Goal: Task Accomplishment & Management: Use online tool/utility

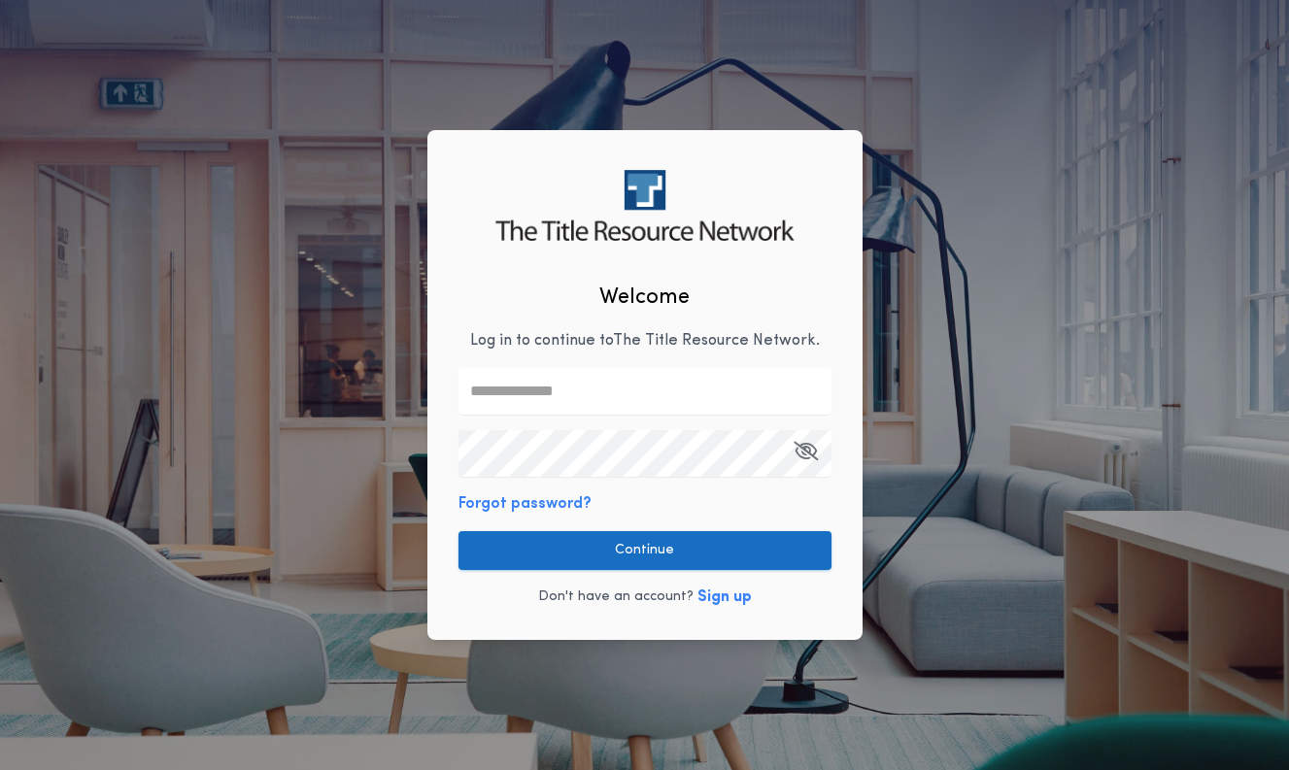
click at [677, 554] on button "Continue" at bounding box center [644, 550] width 373 height 39
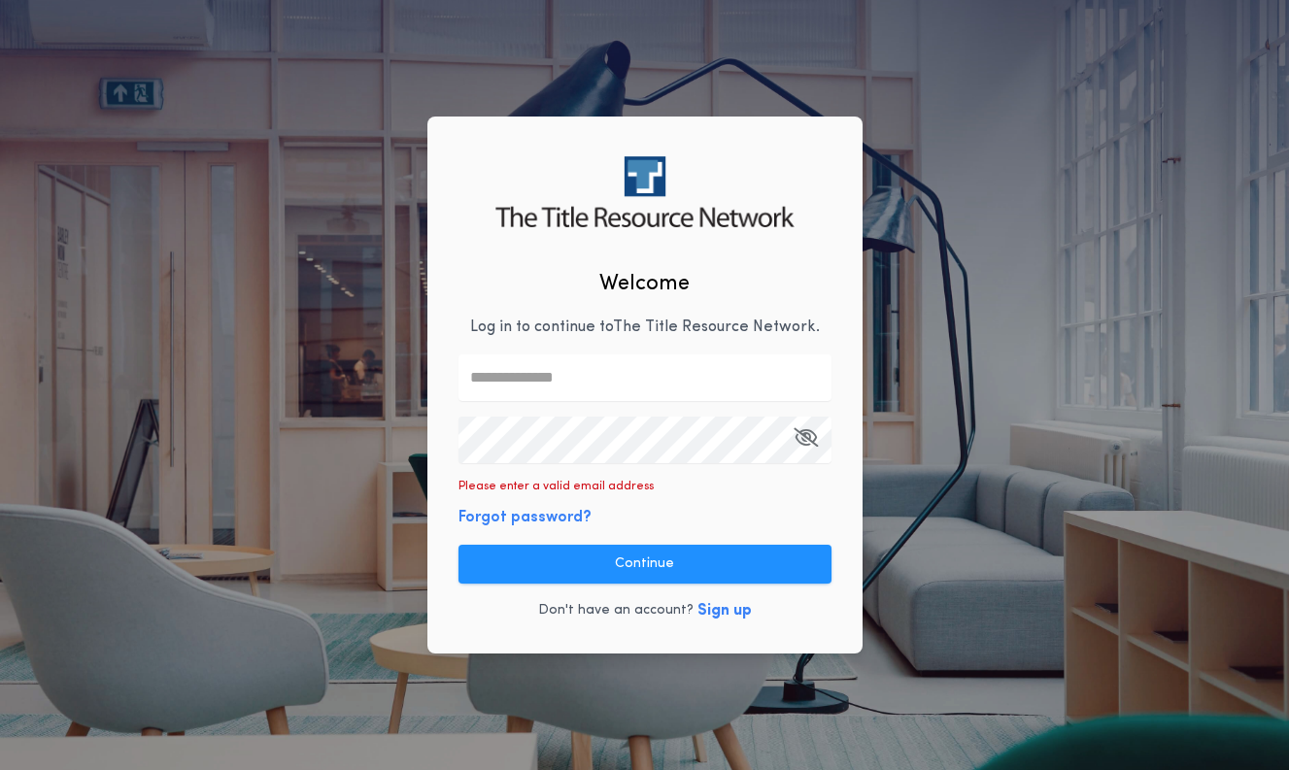
click at [811, 436] on keeper-lock "Open Keeper Popup" at bounding box center [807, 439] width 23 height 23
click at [1000, 487] on div "Welcome Log in to continue to The Title Resource Network . Please enter a valid…" at bounding box center [644, 385] width 1289 height 770
click at [809, 431] on keeper-lock "Open Keeper Popup" at bounding box center [807, 439] width 23 height 23
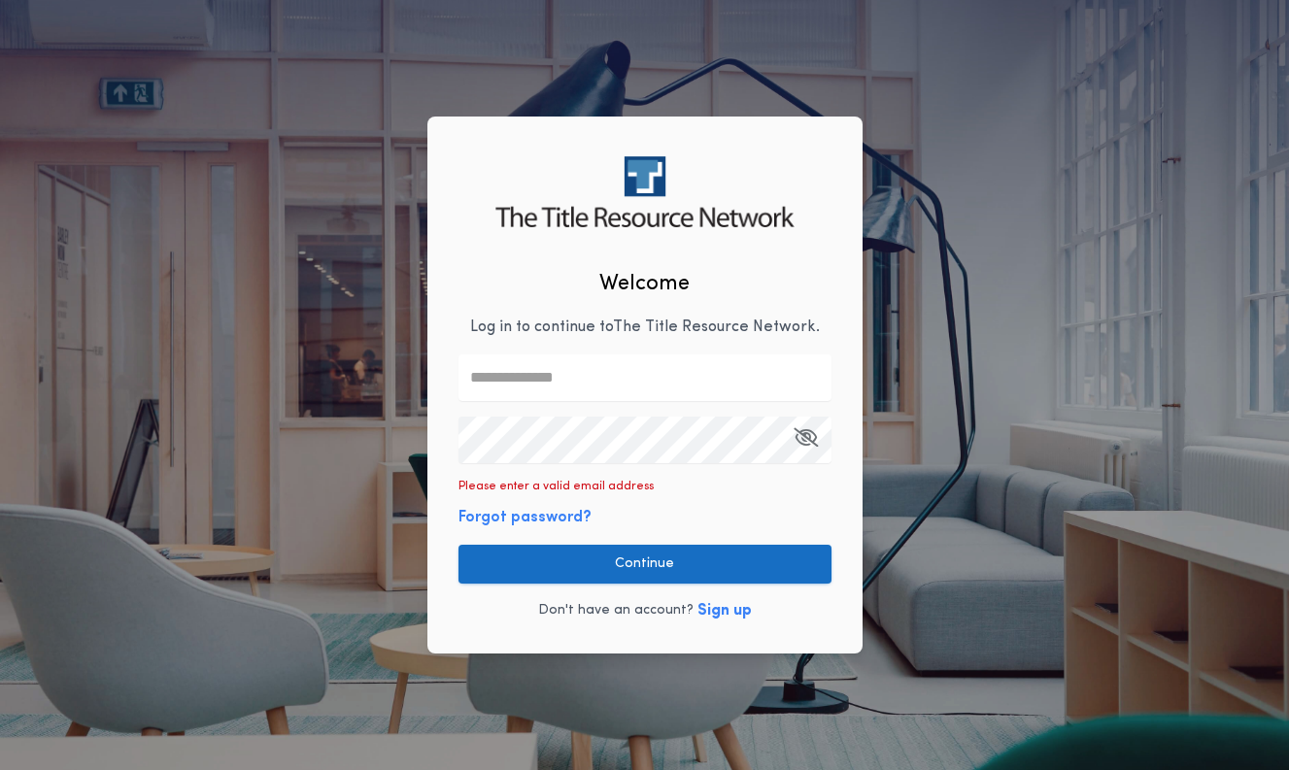
click at [679, 565] on button "Continue" at bounding box center [644, 564] width 373 height 39
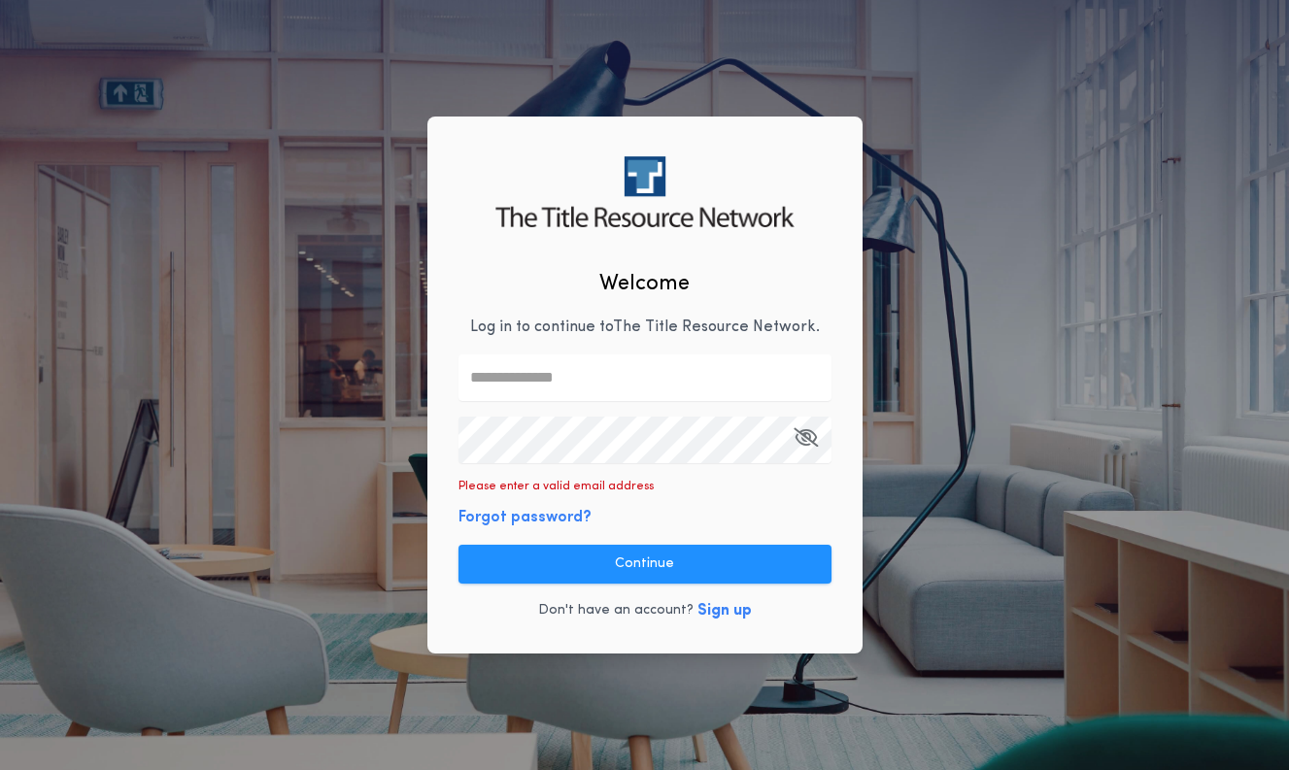
click at [798, 431] on keeper-lock "Open Keeper Popup" at bounding box center [807, 439] width 23 height 23
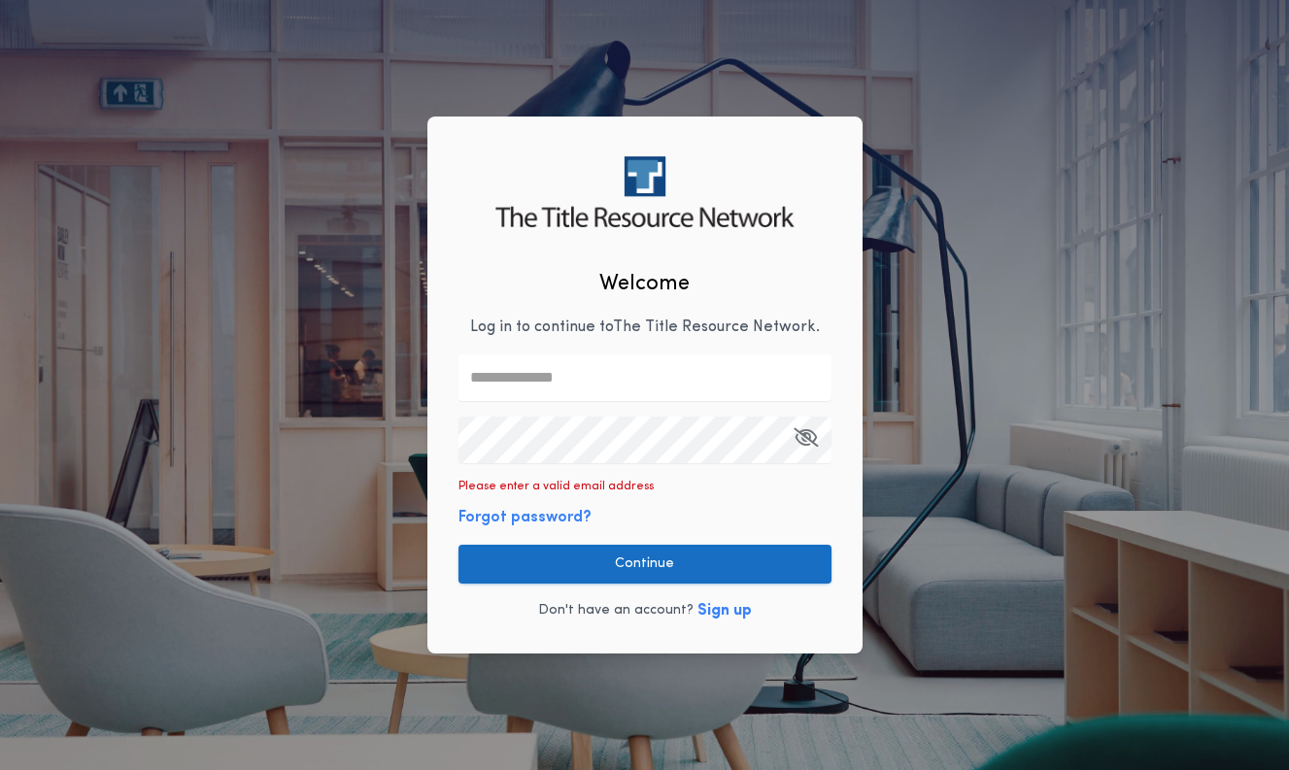
click at [706, 581] on button "Continue" at bounding box center [644, 564] width 373 height 39
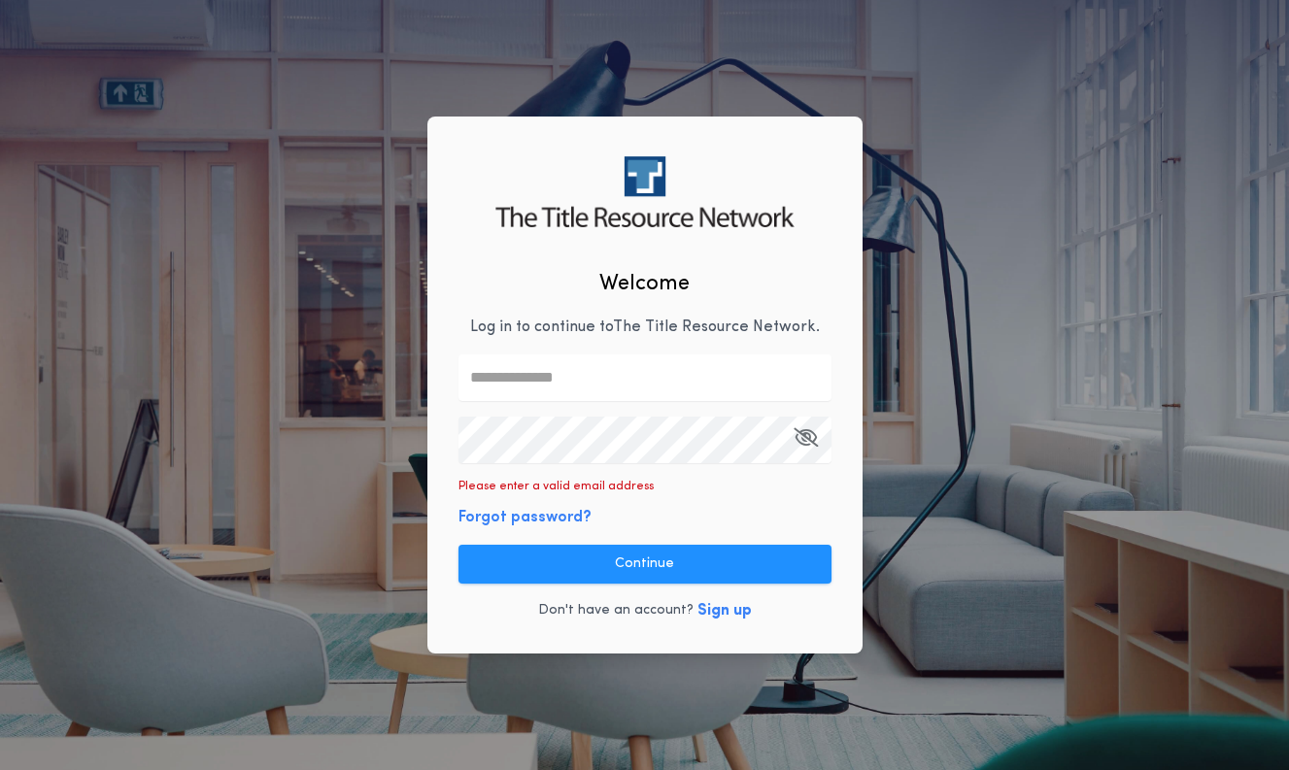
click at [1073, 335] on div "Welcome Log in to continue to The Title Resource Network . Please enter a valid…" at bounding box center [644, 385] width 1289 height 770
click at [702, 378] on input "text" at bounding box center [644, 378] width 373 height 47
type input "**********"
click at [805, 439] on keeper-lock "Open Keeper Popup" at bounding box center [807, 439] width 23 height 23
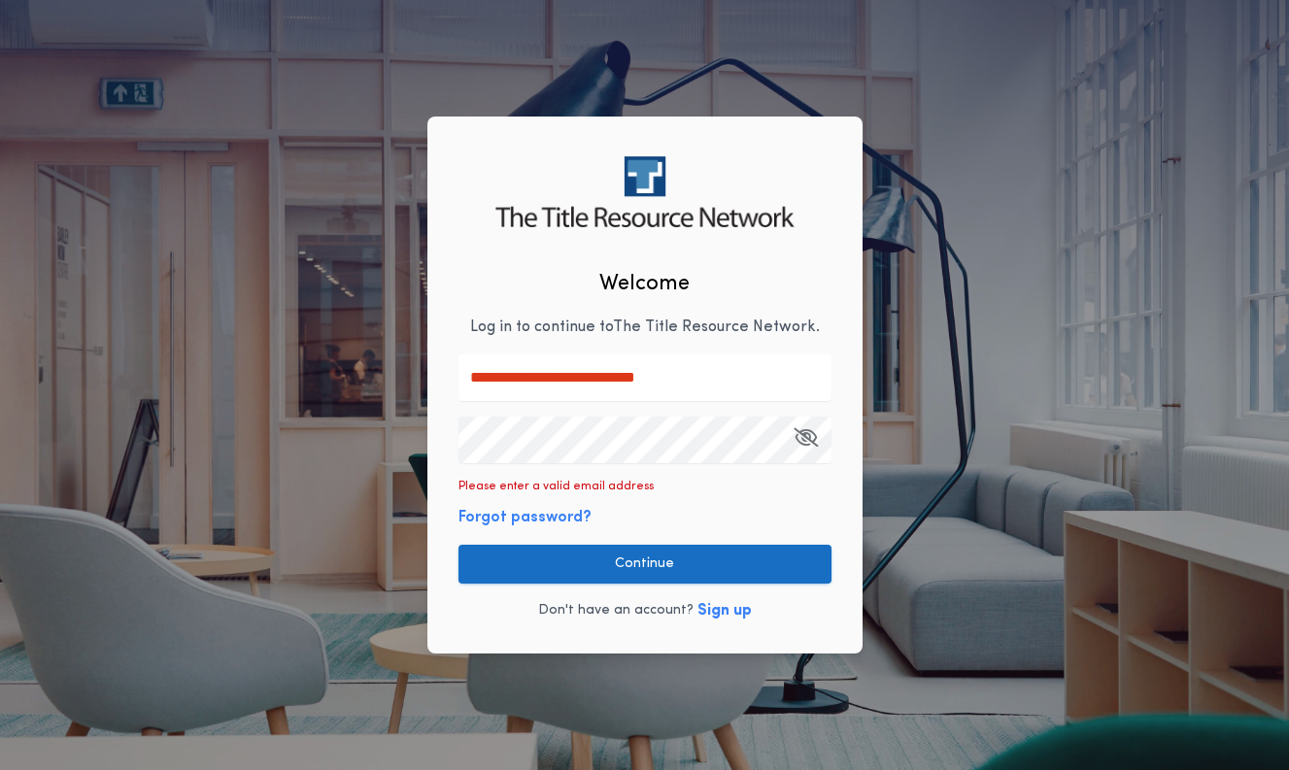
click at [756, 574] on button "Continue" at bounding box center [644, 564] width 373 height 39
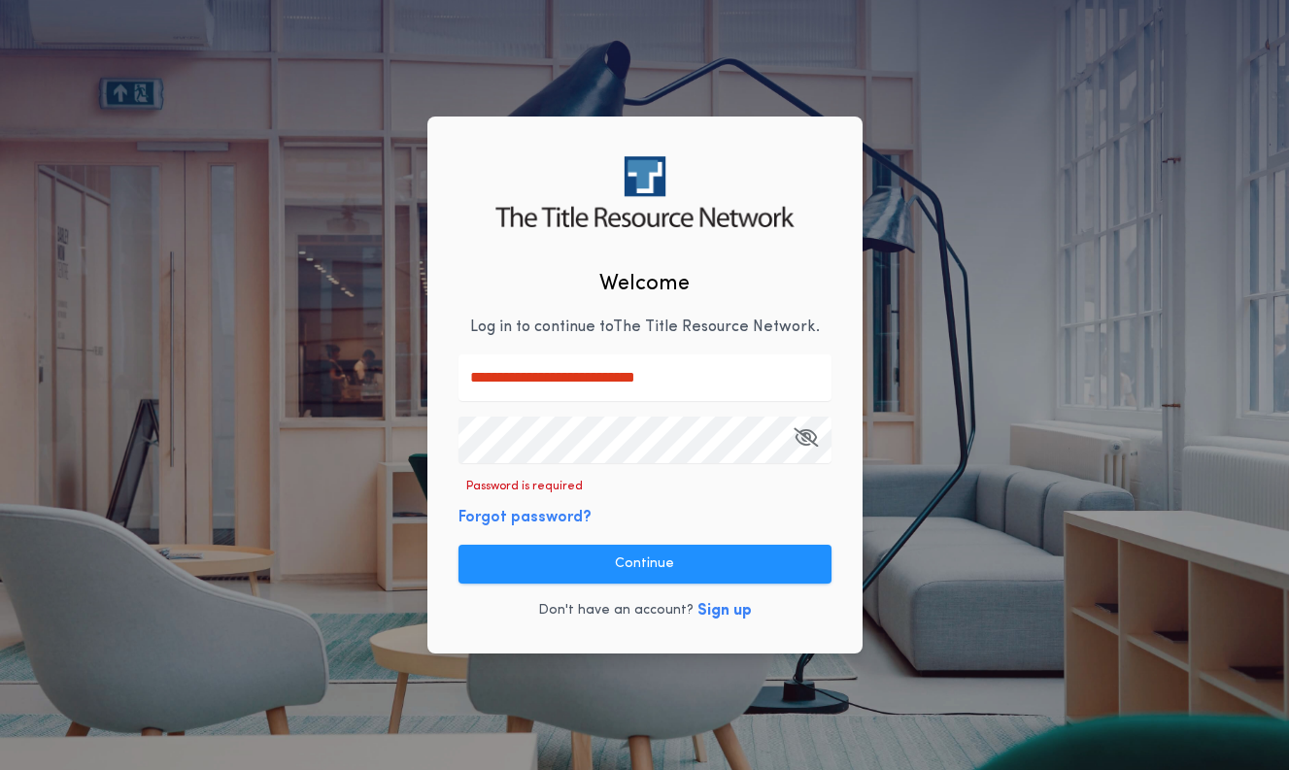
click at [1005, 290] on div "**********" at bounding box center [644, 385] width 1289 height 770
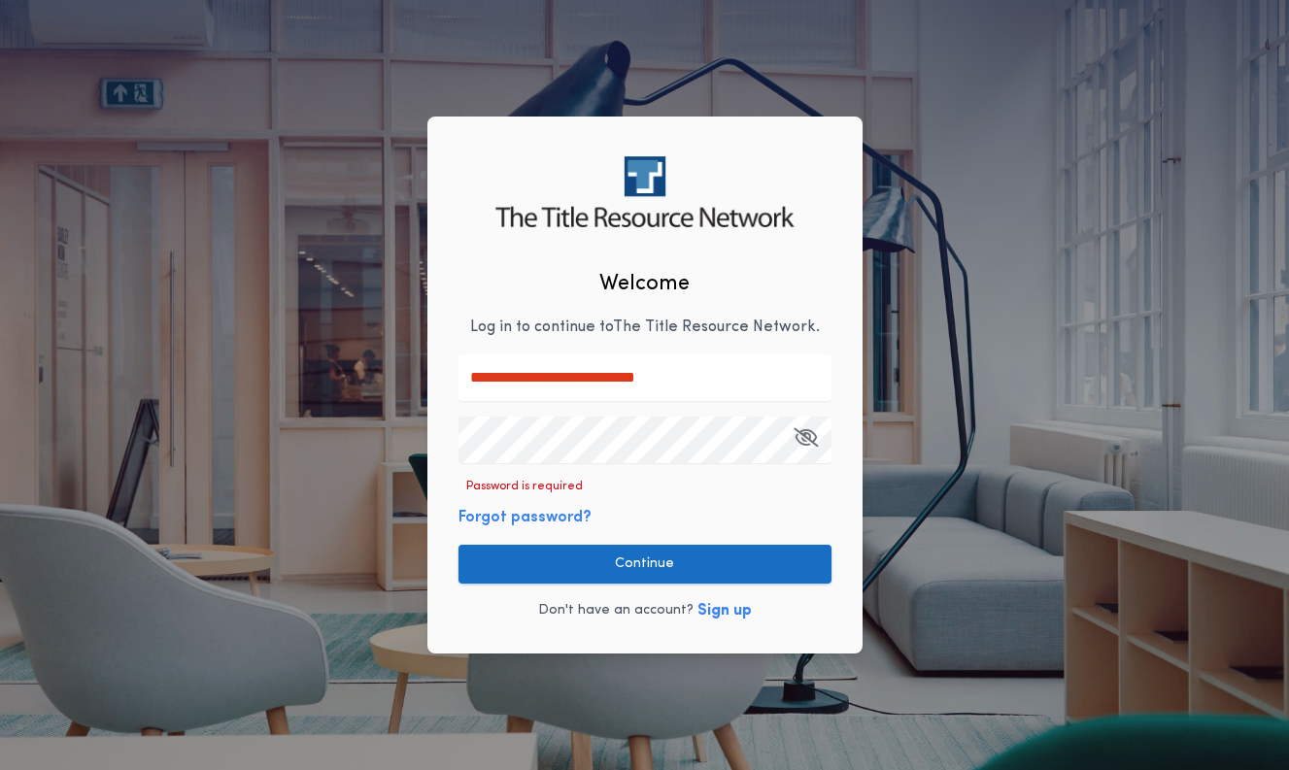
click at [668, 558] on button "Continue" at bounding box center [644, 564] width 373 height 39
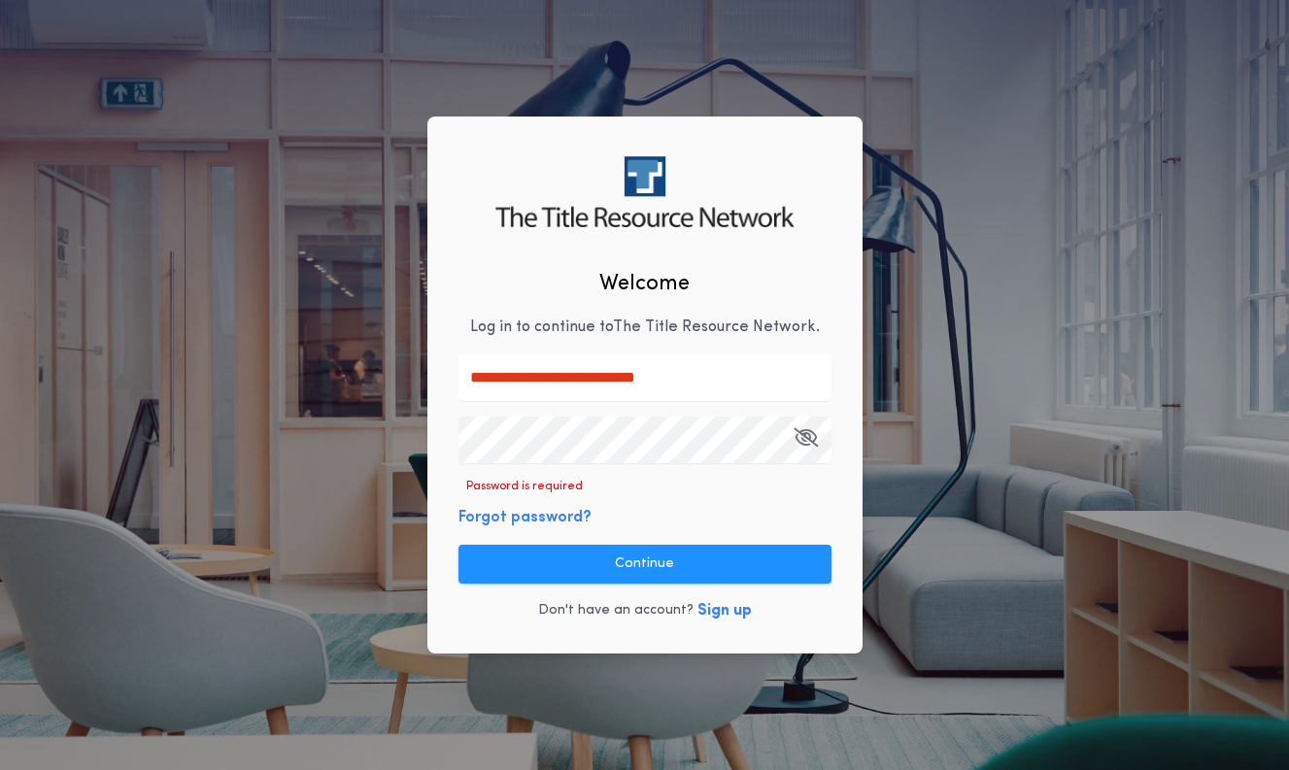
click at [805, 437] on keeper-lock "Open Keeper Popup" at bounding box center [807, 439] width 23 height 23
click at [947, 342] on div "**********" at bounding box center [644, 385] width 1289 height 770
click at [761, 145] on div "**********" at bounding box center [644, 385] width 435 height 536
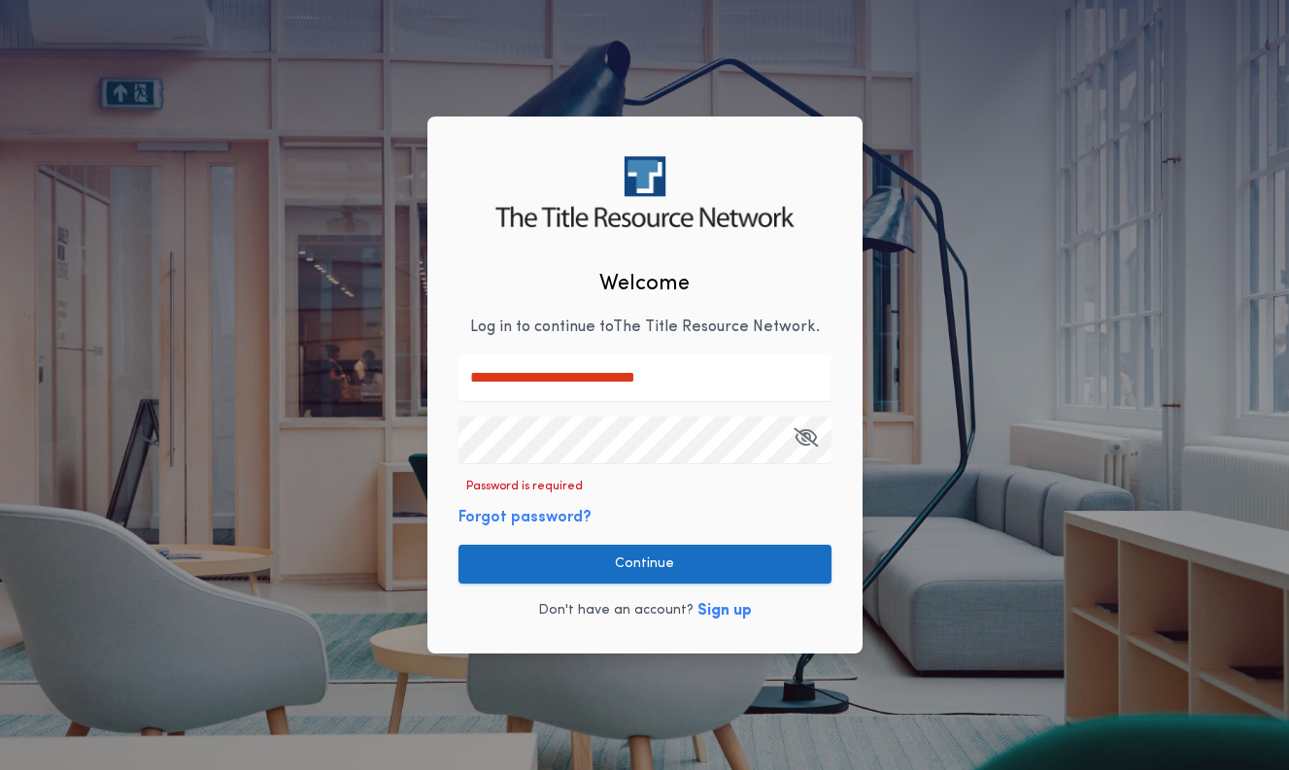
click at [704, 558] on button "Continue" at bounding box center [644, 564] width 373 height 39
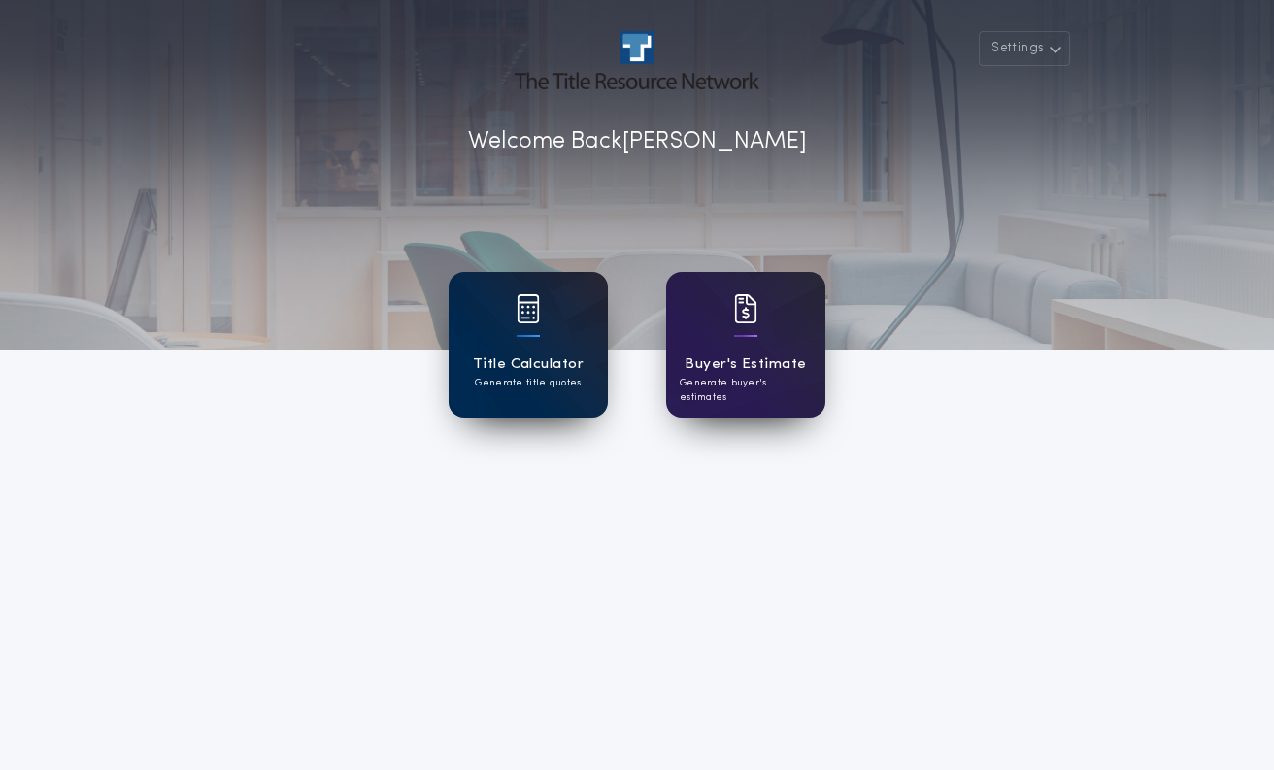
click at [549, 329] on div "Title Calculator Generate title quotes" at bounding box center [528, 345] width 159 height 146
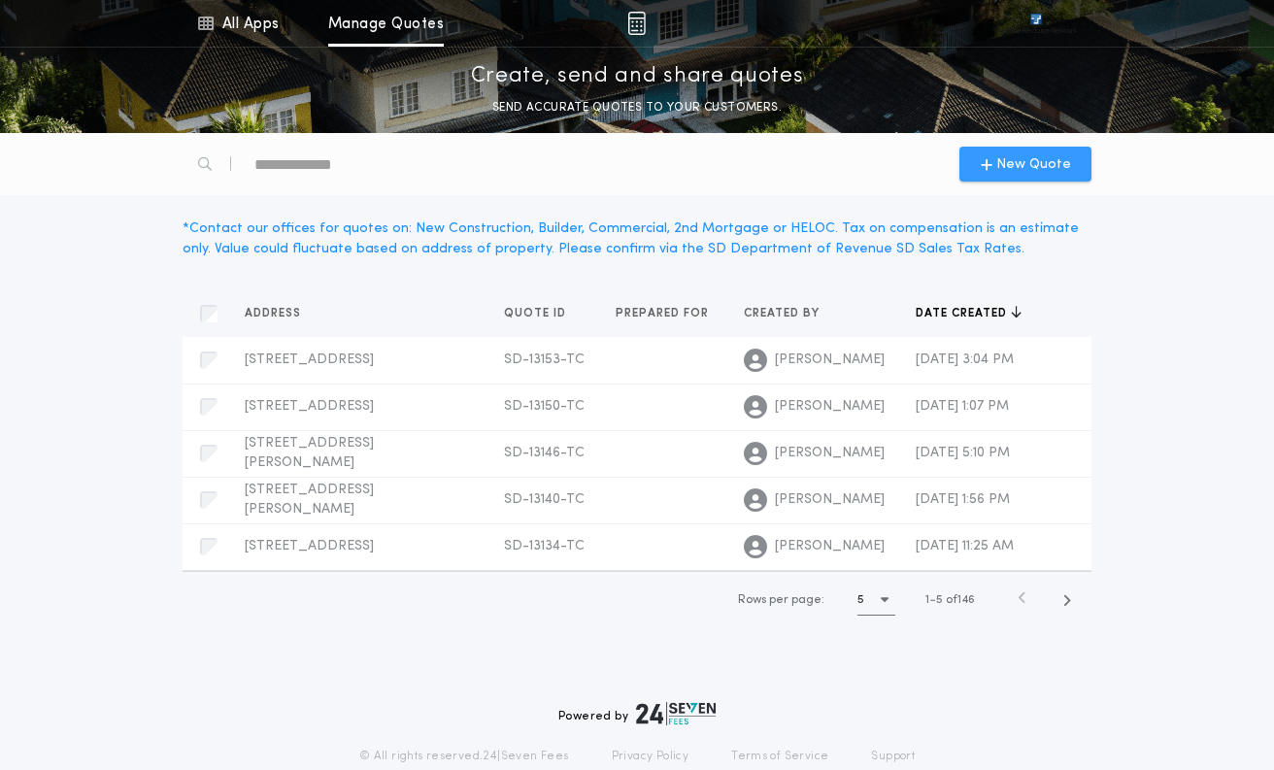
click at [1033, 165] on span "New Quote" at bounding box center [1034, 164] width 75 height 20
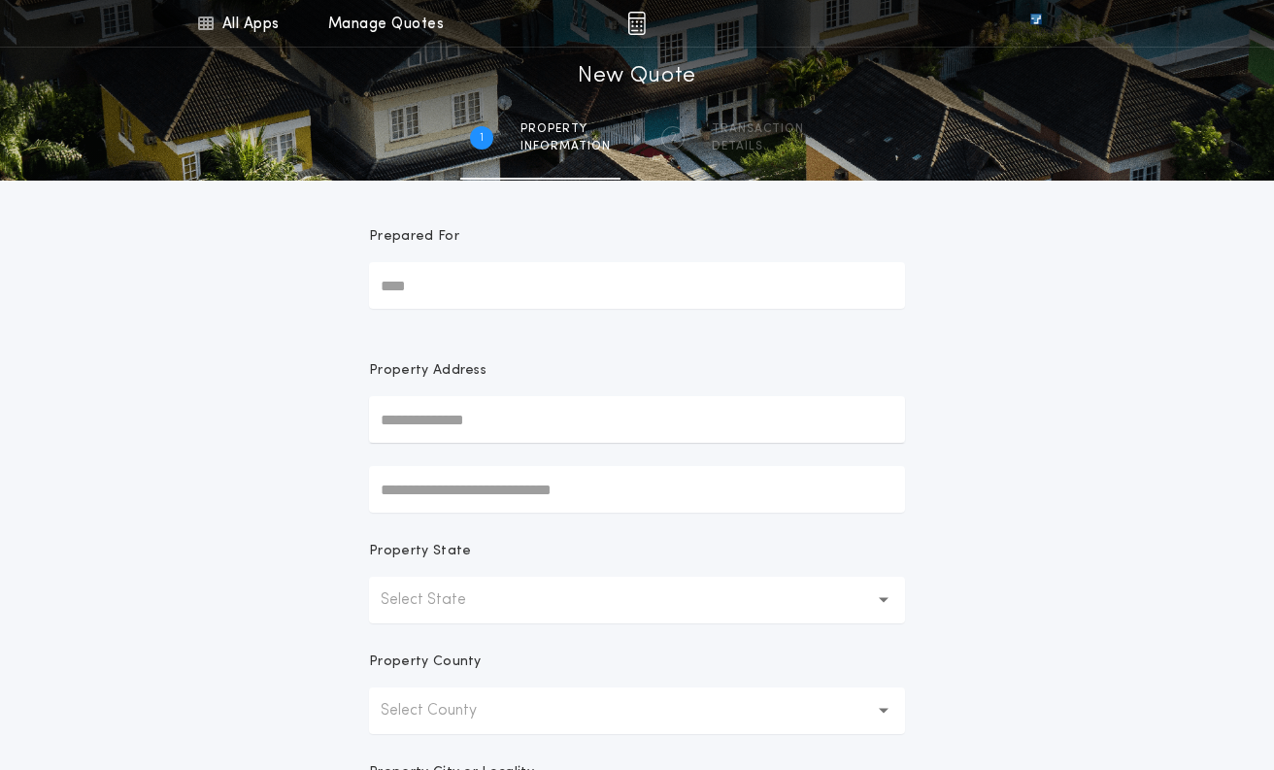
click at [484, 420] on input "text" at bounding box center [637, 419] width 536 height 47
paste input "**********"
type input "**********"
click at [511, 456] on button "[STREET_ADDRESS][PERSON_NAME]" at bounding box center [637, 458] width 536 height 29
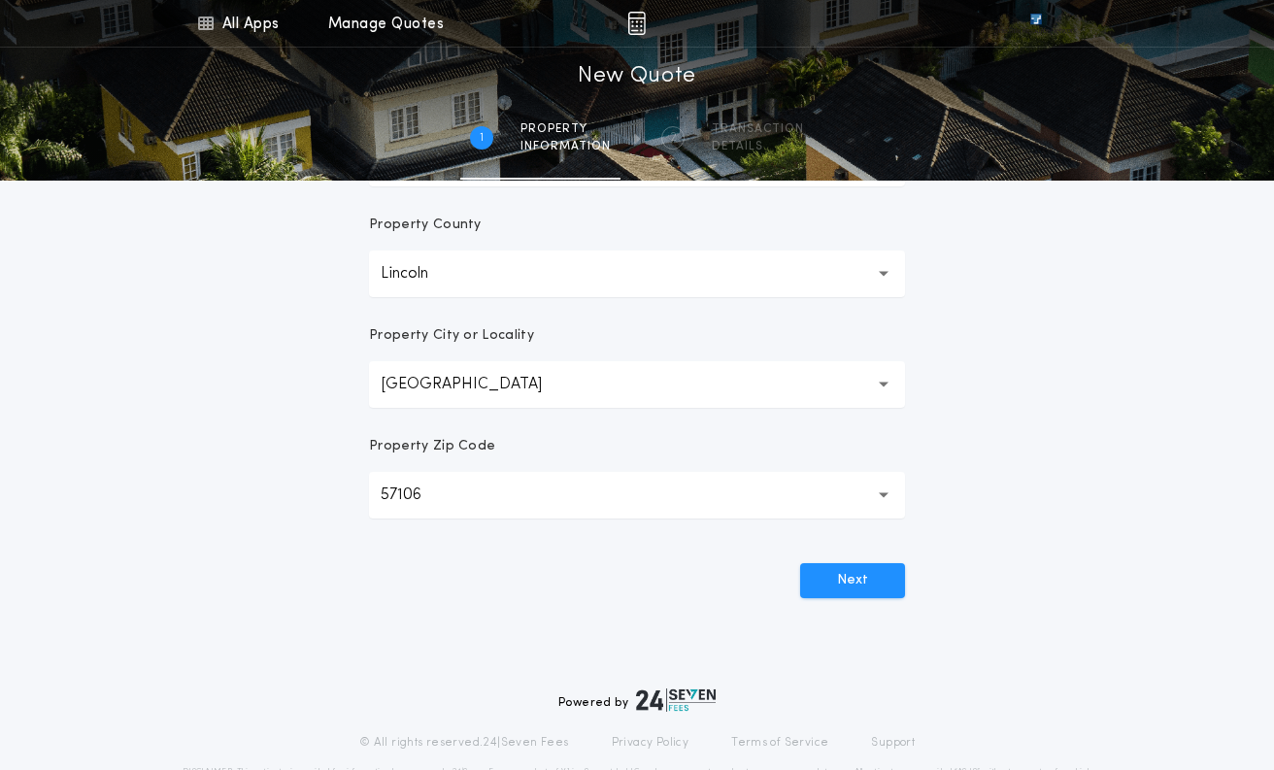
scroll to position [486, 0]
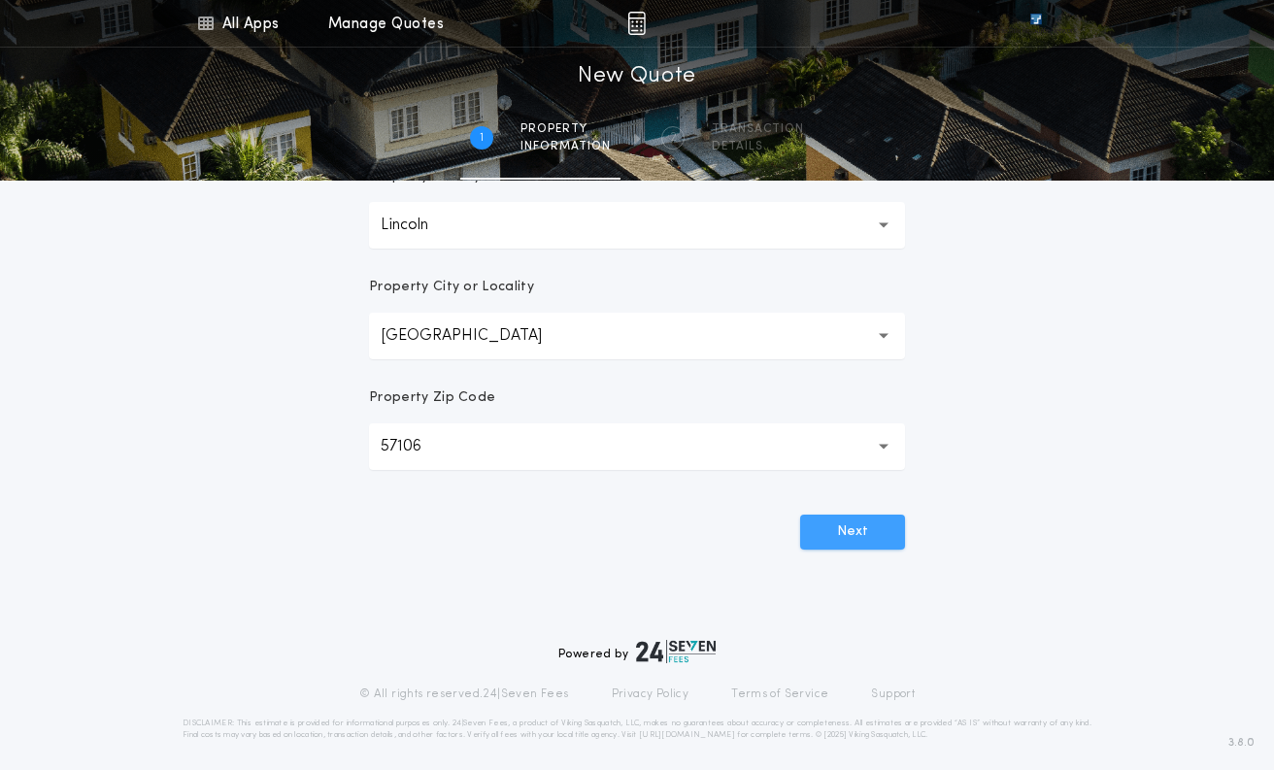
click at [872, 528] on button "Next" at bounding box center [852, 532] width 105 height 35
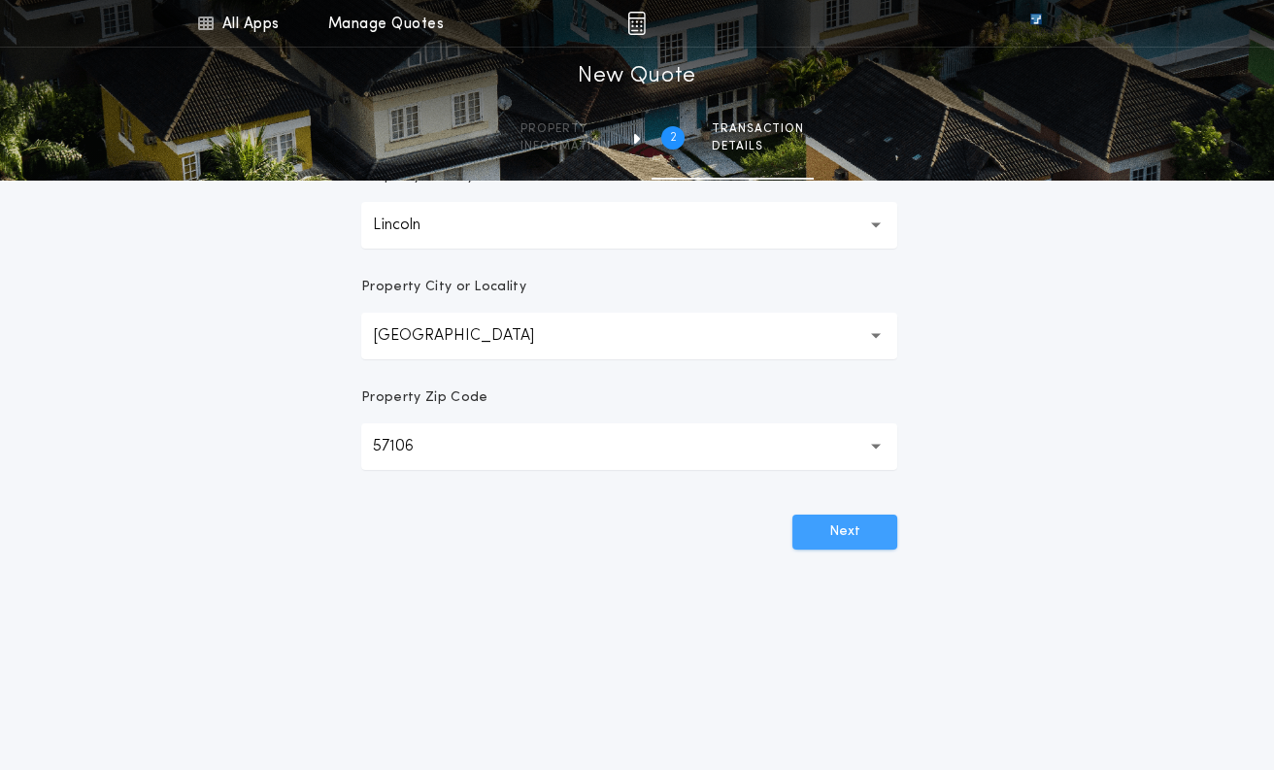
scroll to position [0, 0]
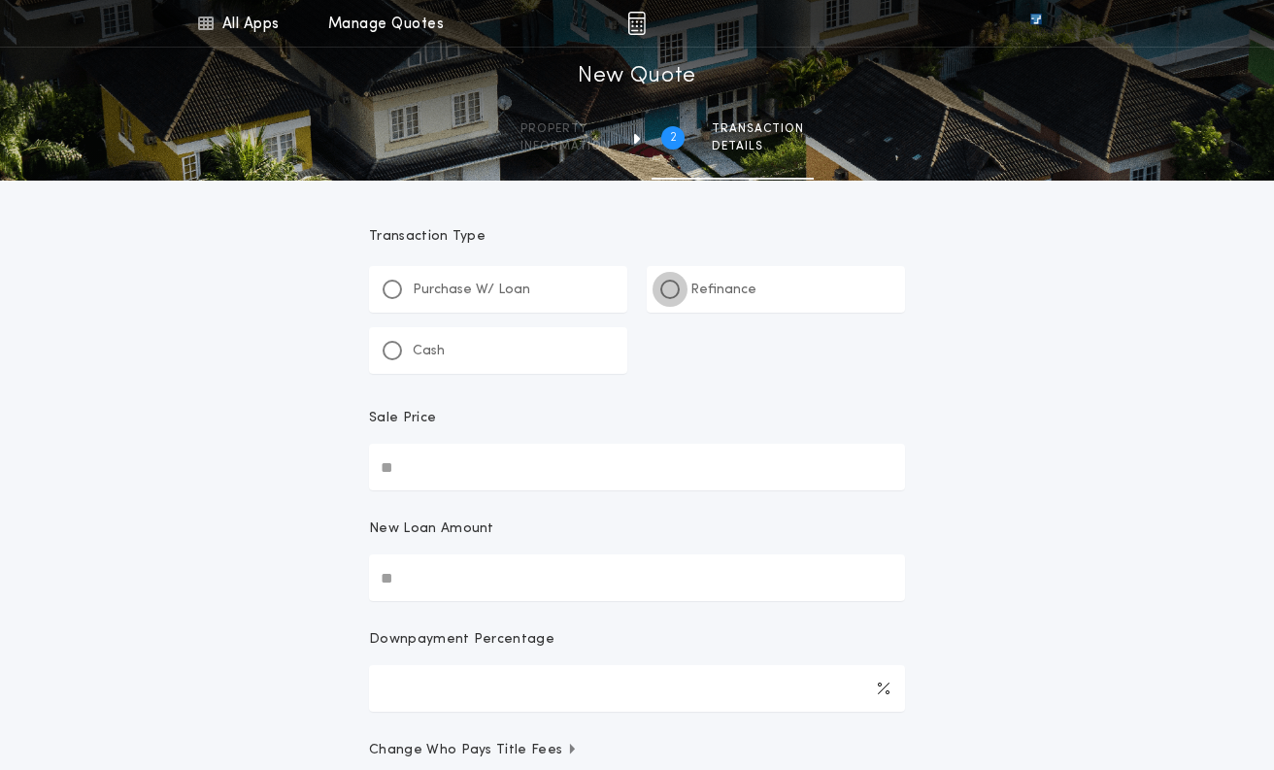
click at [667, 286] on div at bounding box center [670, 290] width 10 height 10
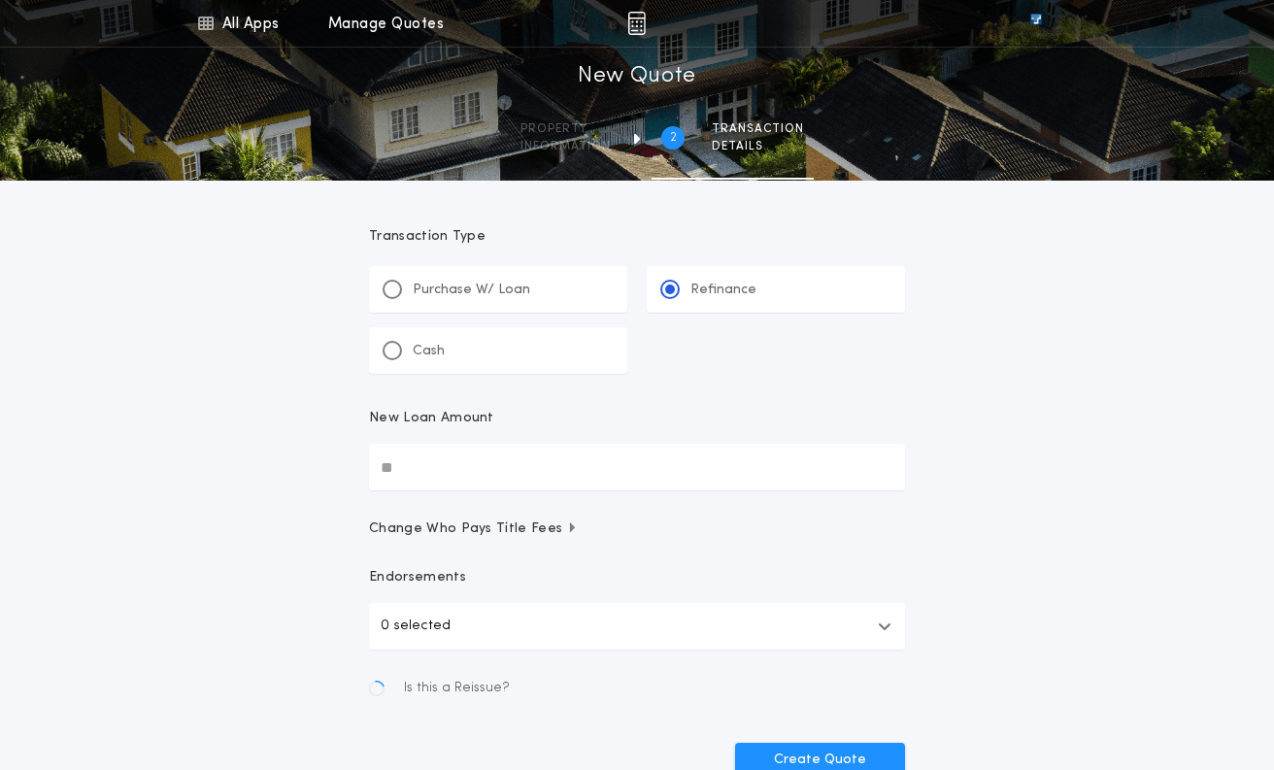
click at [466, 463] on input "New Loan Amount" at bounding box center [637, 467] width 536 height 47
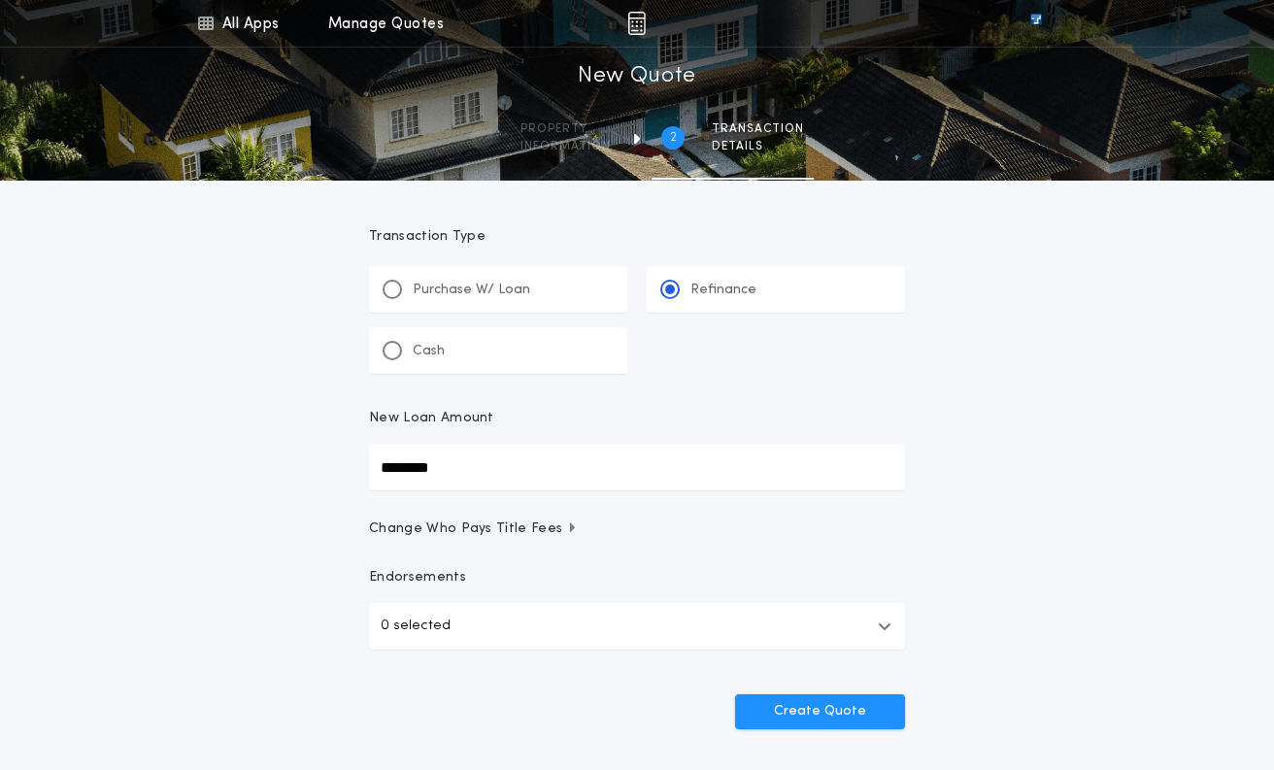
type input "********"
click at [873, 625] on button "0 selected" at bounding box center [637, 626] width 536 height 47
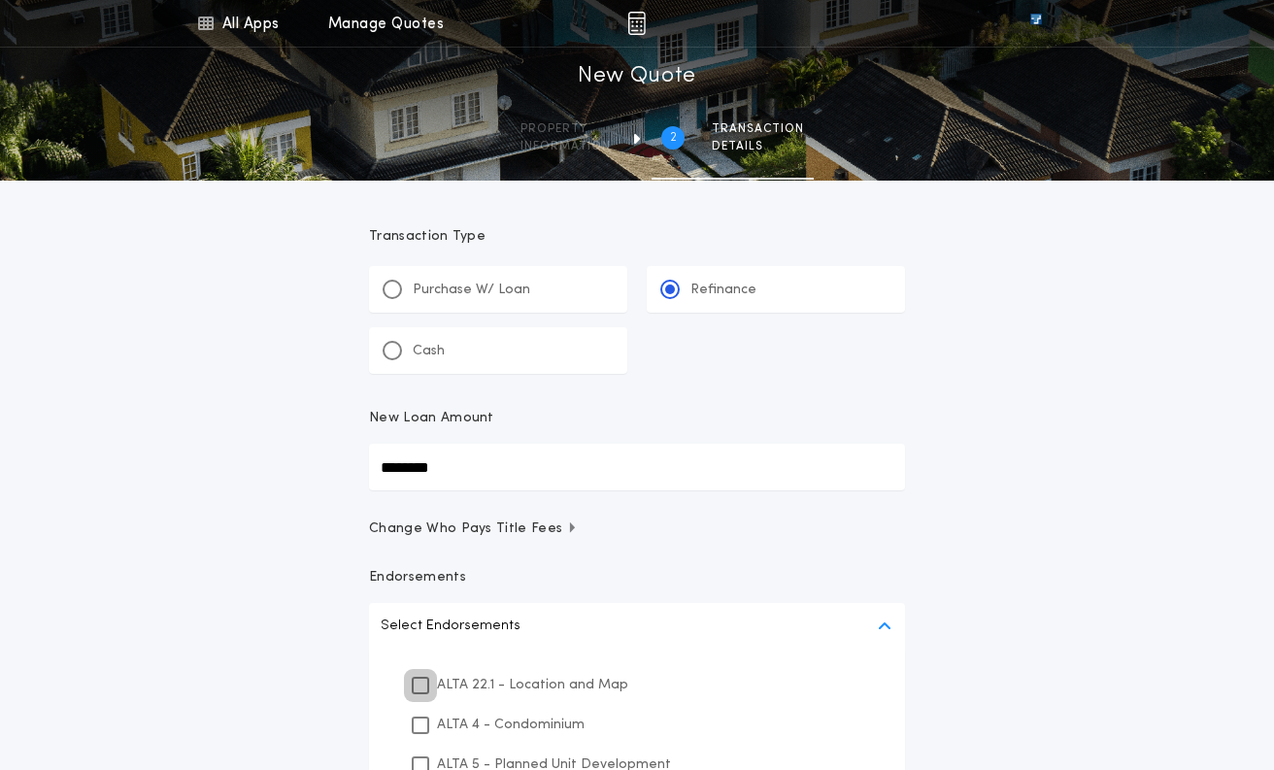
click at [423, 679] on icon at bounding box center [421, 686] width 12 height 14
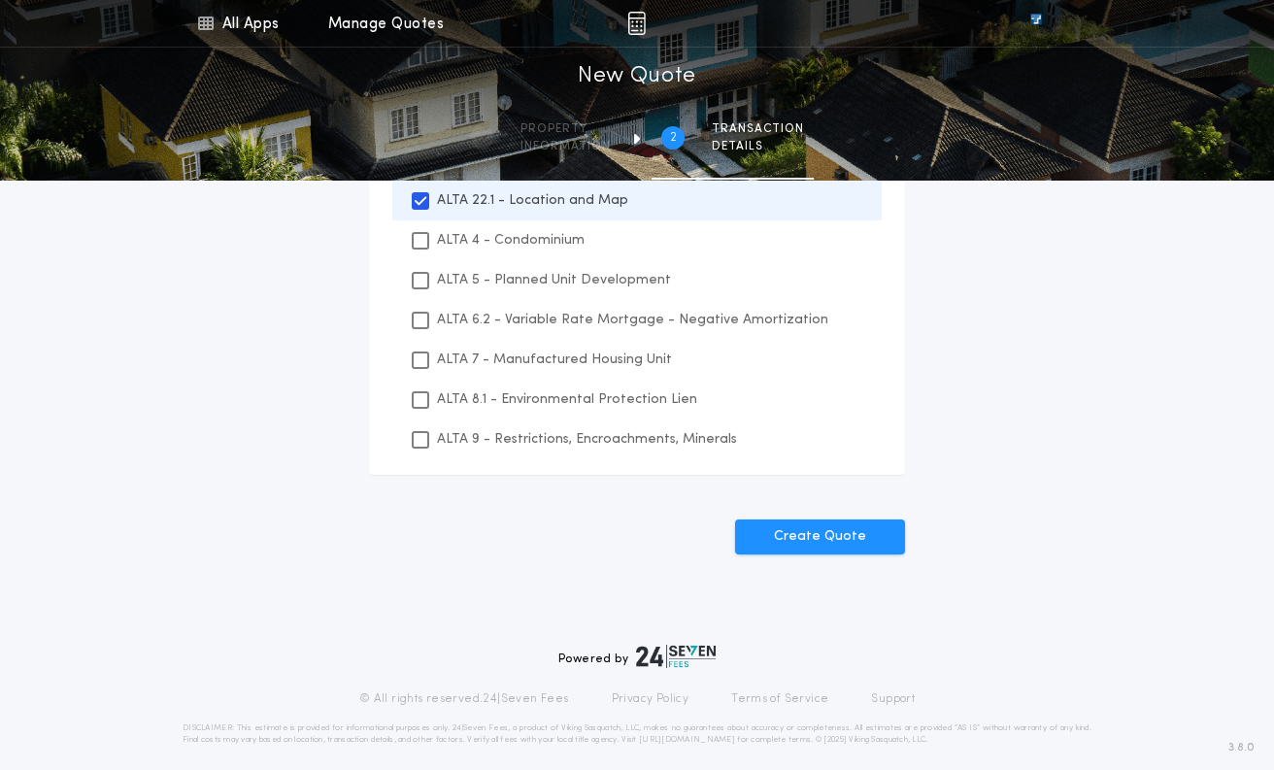
scroll to position [486, 0]
click at [413, 440] on div at bounding box center [420, 438] width 17 height 17
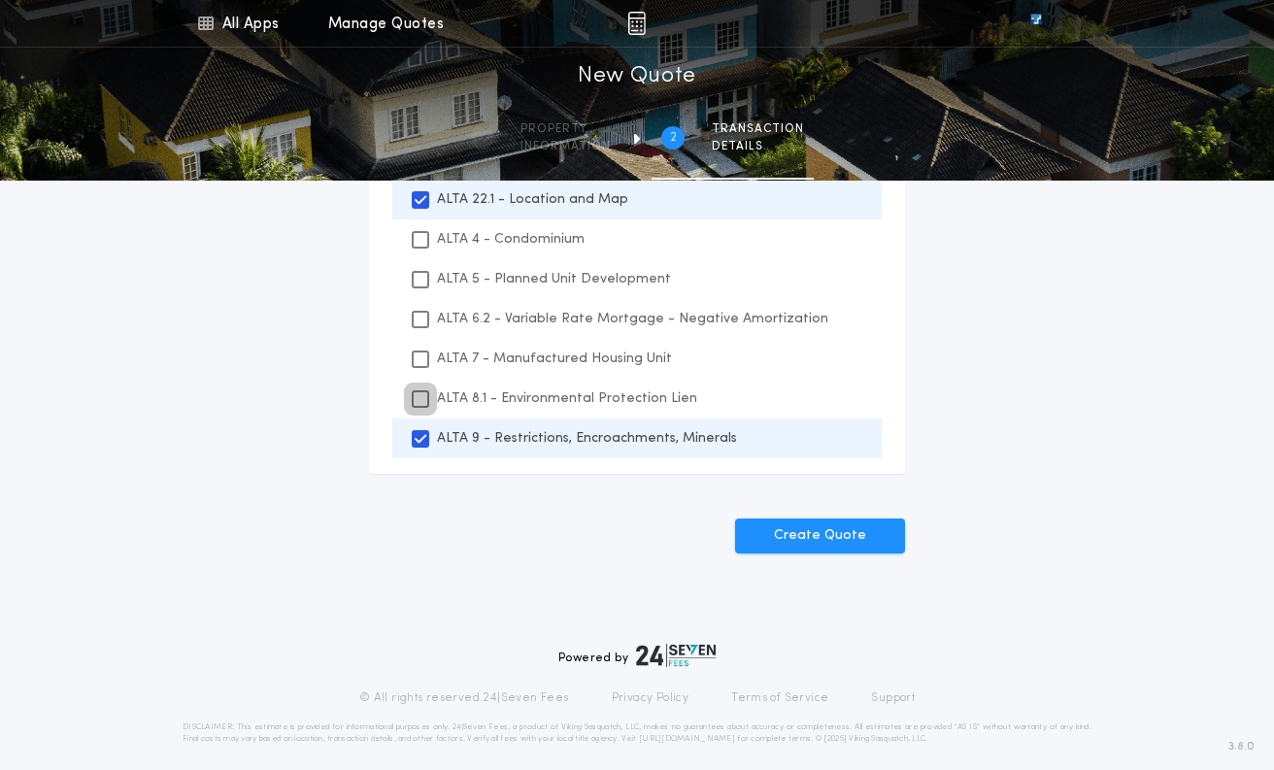
click at [415, 402] on icon at bounding box center [421, 399] width 12 height 14
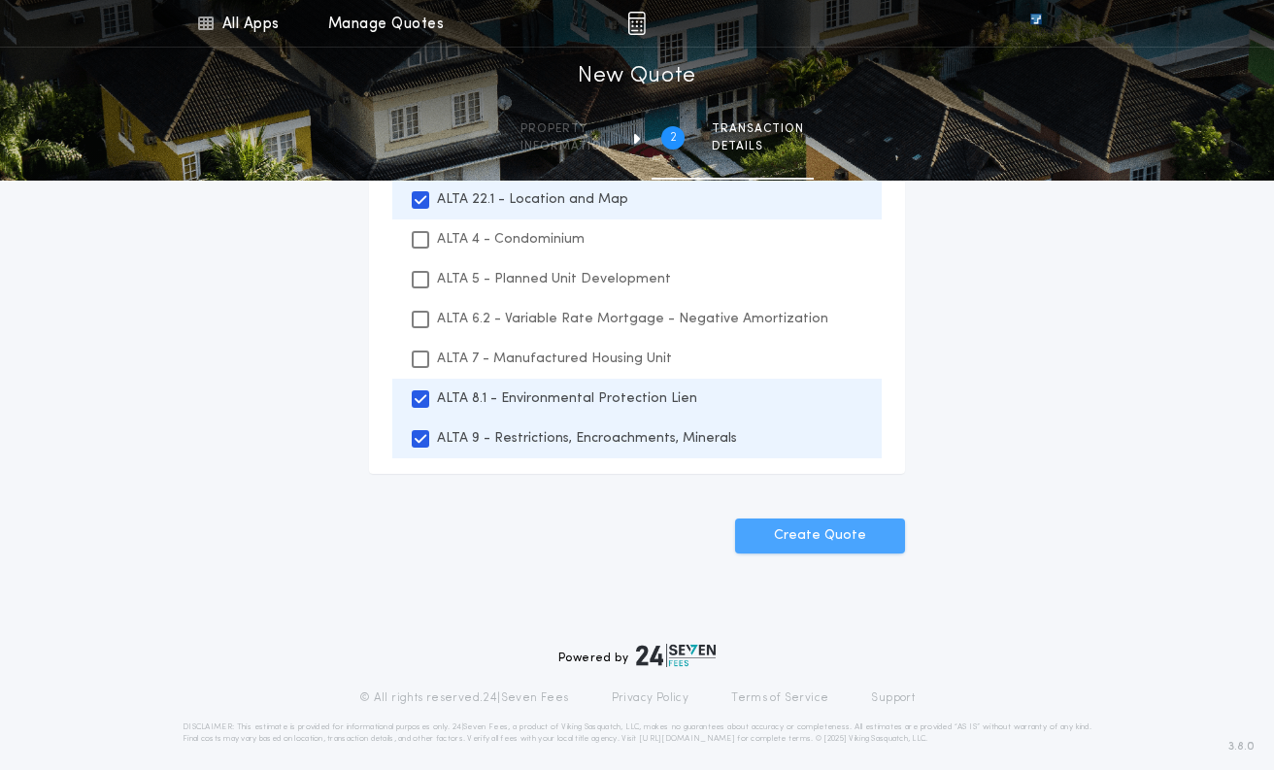
click at [814, 530] on button "Create Quote" at bounding box center [820, 536] width 170 height 35
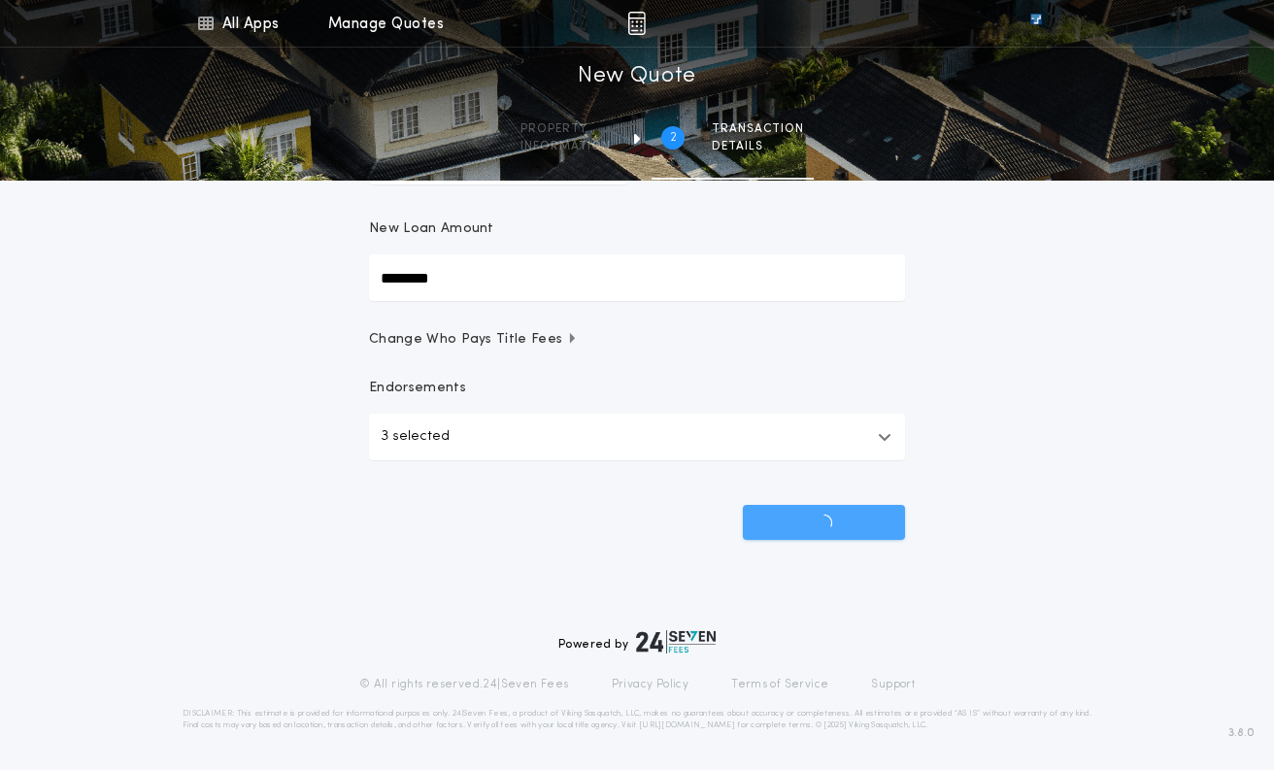
scroll to position [189, 0]
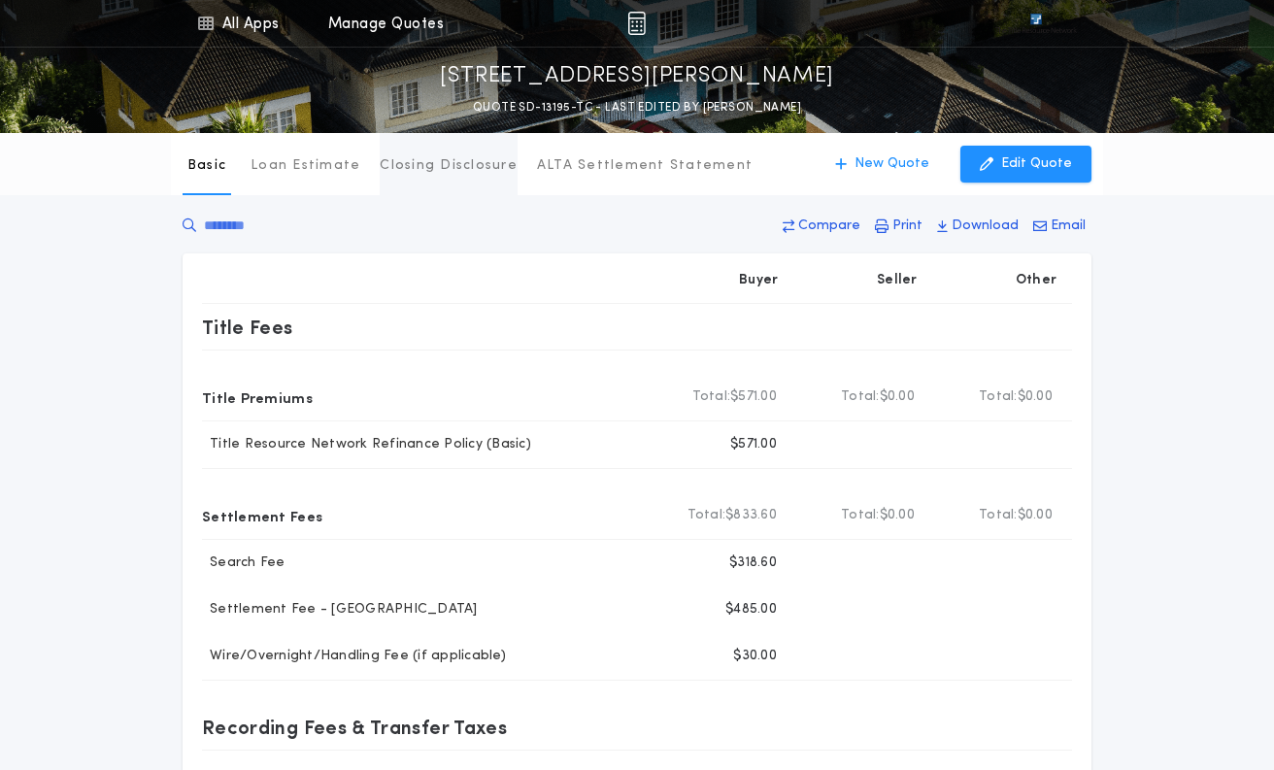
click at [430, 163] on p "Closing Disclosure" at bounding box center [449, 165] width 138 height 19
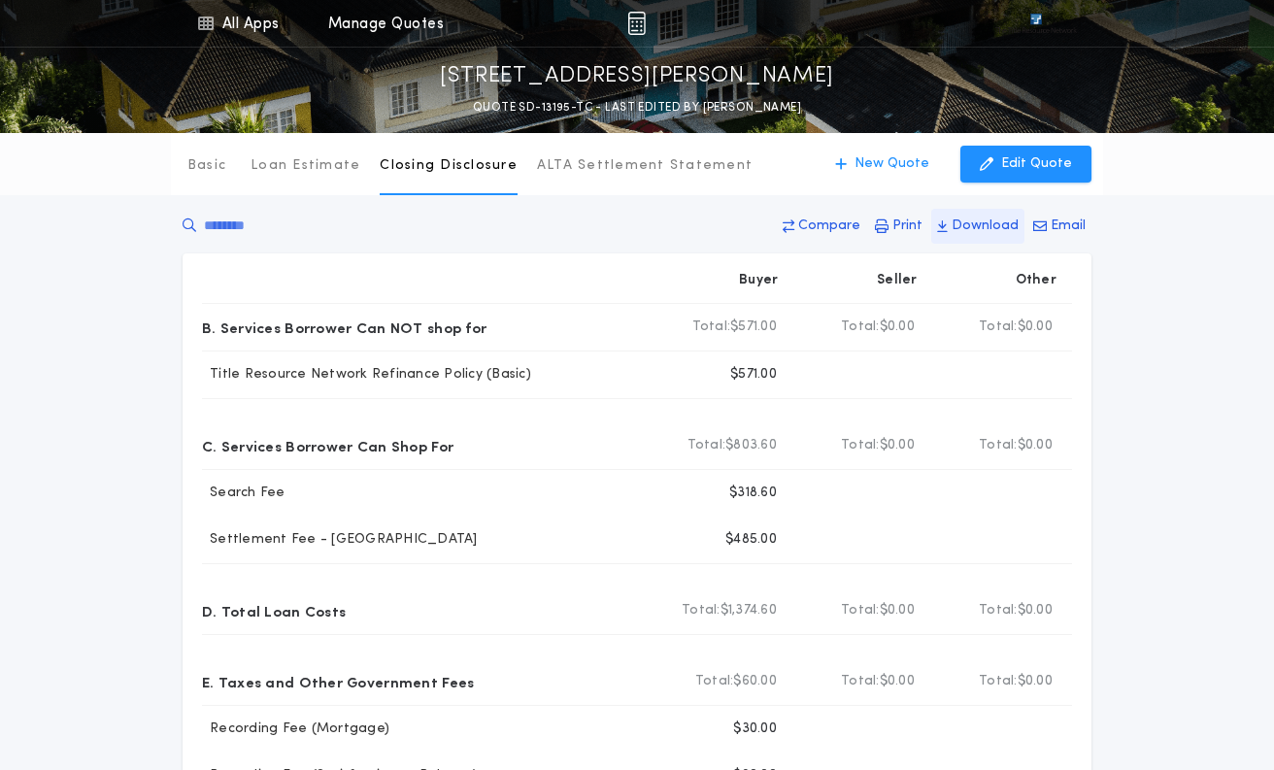
click at [980, 223] on p "Download" at bounding box center [985, 226] width 67 height 19
